Goal: Transaction & Acquisition: Download file/media

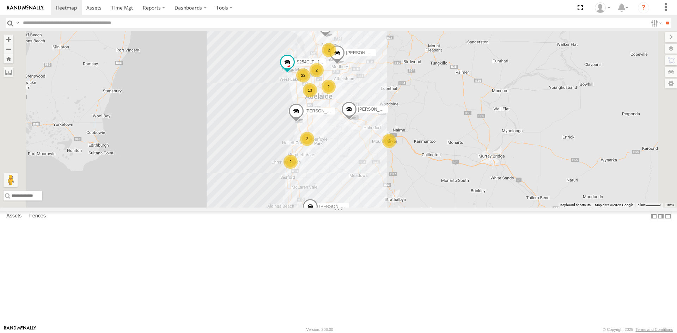
click at [0, 0] on div "S678CGD - Fridge It Sprinter" at bounding box center [0, 0] width 0 height 0
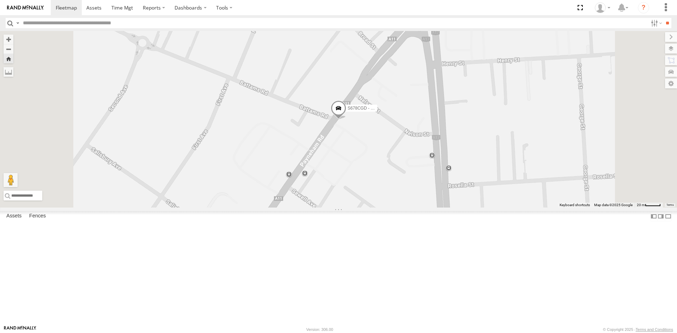
click at [346, 120] on span at bounding box center [339, 109] width 16 height 19
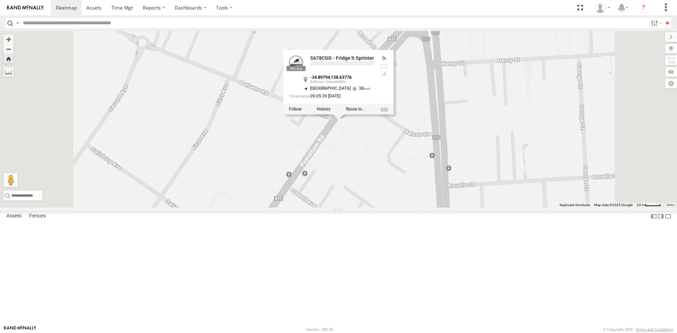
click at [388, 111] on link at bounding box center [383, 108] width 7 height 5
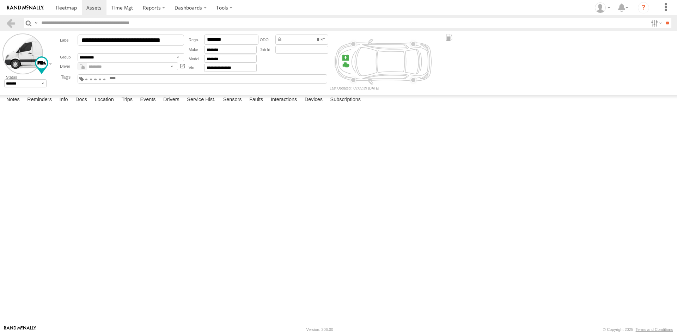
click at [142, 80] on input "text" at bounding box center [126, 78] width 34 height 5
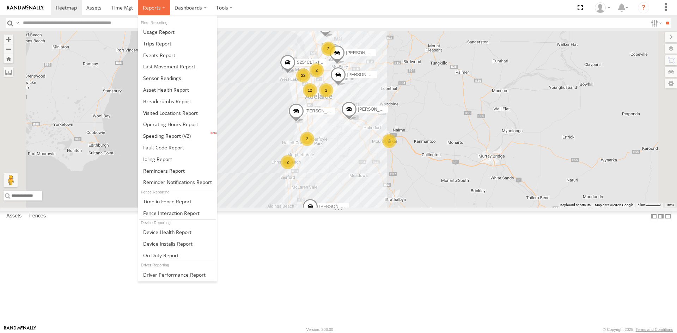
click at [150, 11] on span at bounding box center [152, 7] width 18 height 7
click at [178, 80] on span at bounding box center [162, 78] width 38 height 7
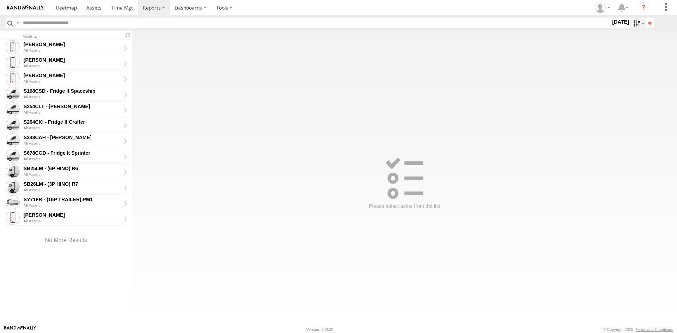
click at [631, 25] on label at bounding box center [637, 23] width 15 height 10
click at [0, 0] on label at bounding box center [0, 0] width 0 height 0
click at [649, 25] on input "**" at bounding box center [650, 23] width 8 height 10
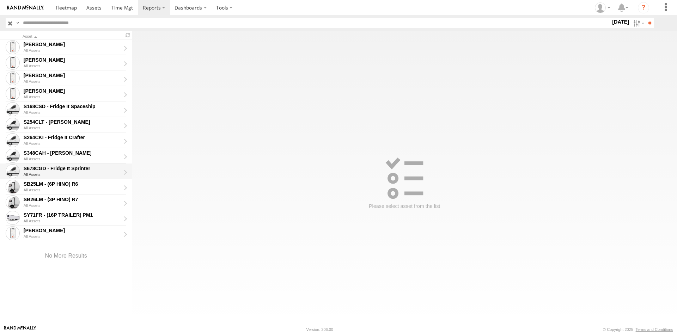
click at [71, 167] on div "S678CGD - Fridge It Sprinter" at bounding box center [72, 168] width 97 height 6
type input "**********"
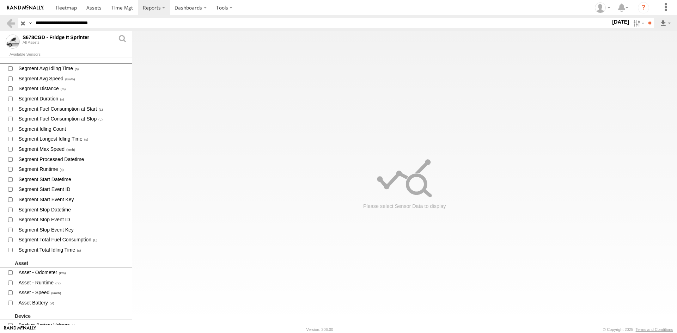
scroll to position [212, 0]
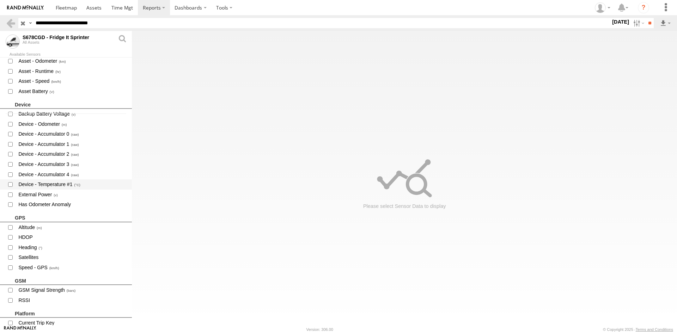
click at [62, 184] on span "Device - Temperature #1" at bounding box center [72, 184] width 109 height 9
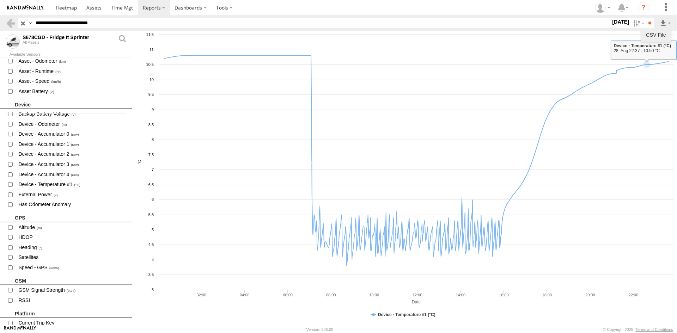
click at [659, 34] on link "CSV File" at bounding box center [655, 35] width 25 height 11
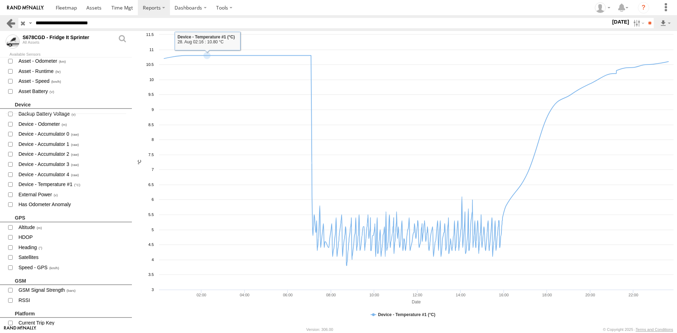
click at [11, 27] on link at bounding box center [11, 23] width 10 height 10
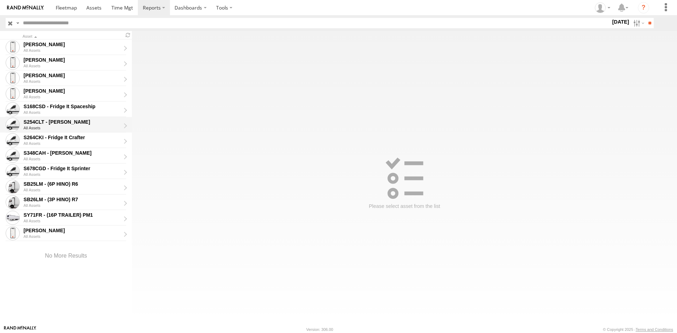
click at [69, 126] on div "All Assets" at bounding box center [75, 128] width 102 height 4
type input "**********"
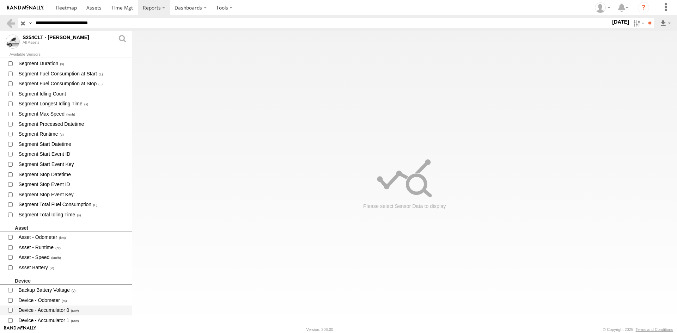
scroll to position [106, 0]
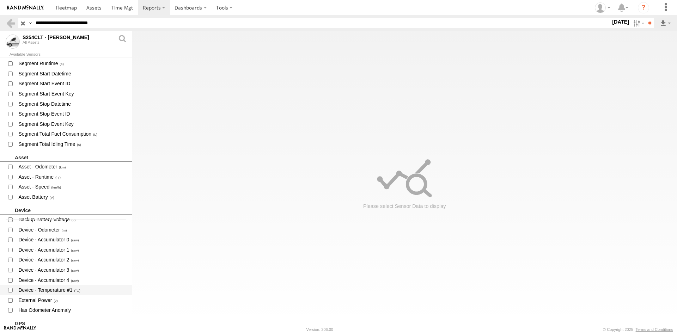
click at [59, 291] on span "Device - Temperature #1" at bounding box center [72, 290] width 109 height 9
